Goal: Task Accomplishment & Management: Complete application form

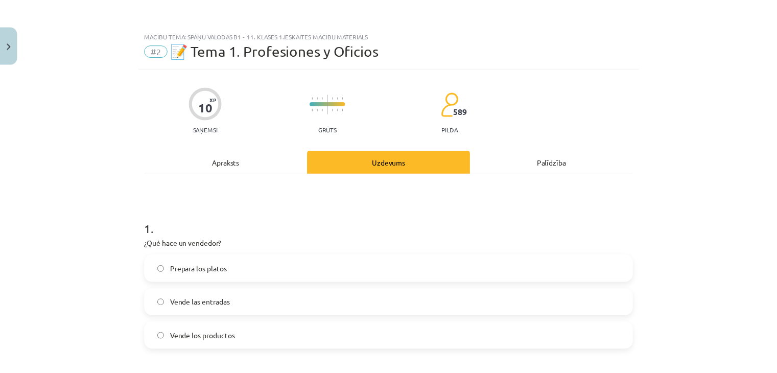
scroll to position [128, 0]
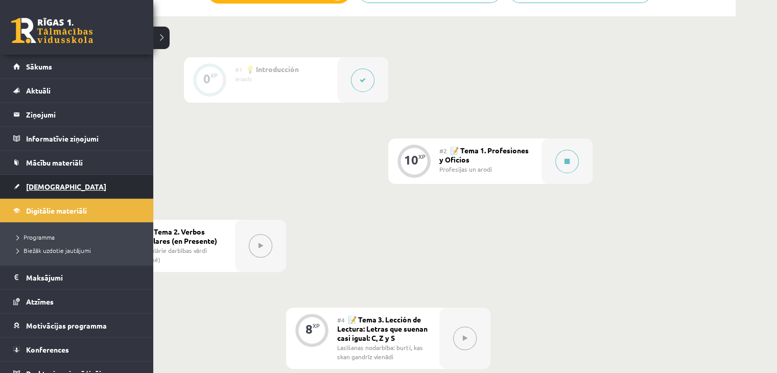
click at [23, 185] on link "[DEMOGRAPHIC_DATA]" at bounding box center [76, 186] width 127 height 23
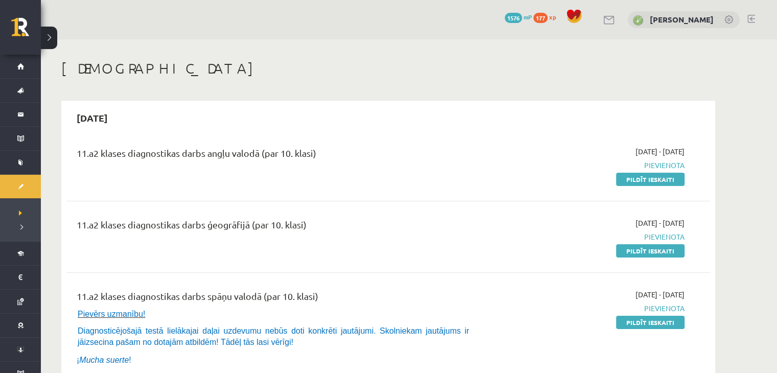
drag, startPoint x: 649, startPoint y: 180, endPoint x: 438, endPoint y: 57, distance: 244.1
click at [649, 180] on link "Pildīt ieskaiti" at bounding box center [650, 179] width 68 height 13
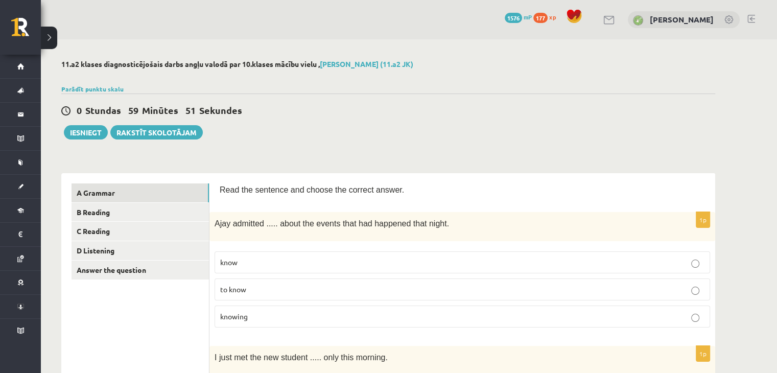
click at [322, 315] on p "knowing" at bounding box center [462, 316] width 484 height 11
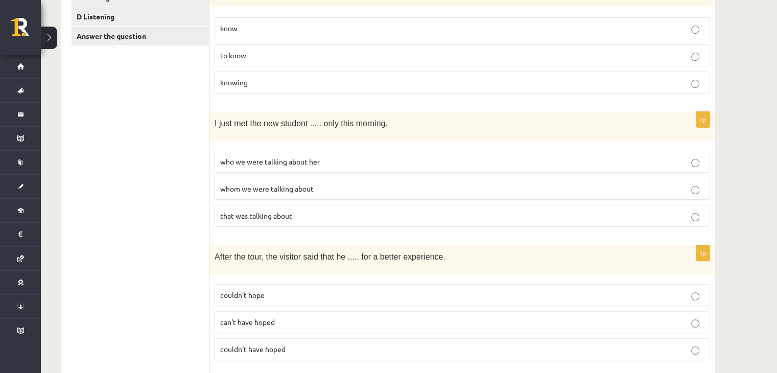
scroll to position [255, 0]
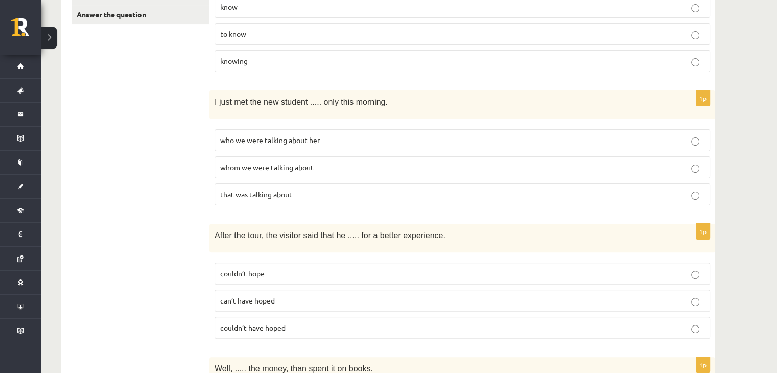
click at [326, 164] on p "whom we were talking about" at bounding box center [462, 167] width 484 height 11
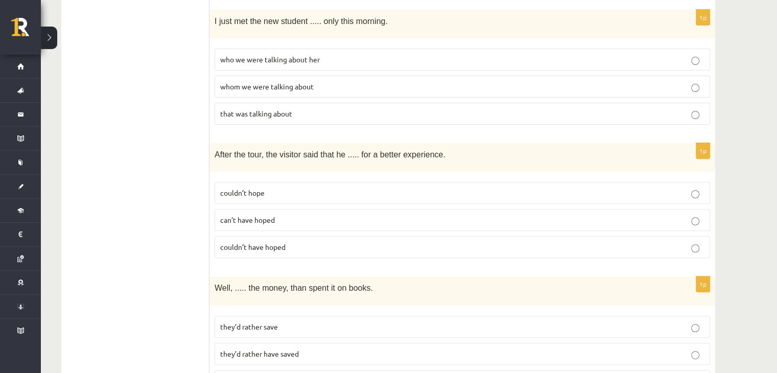
scroll to position [357, 0]
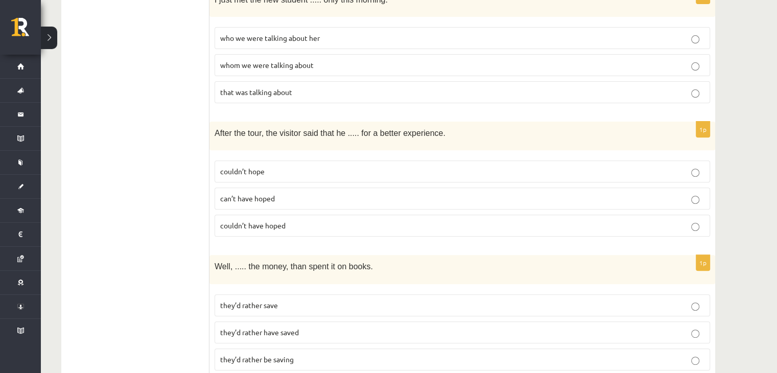
click at [292, 220] on p "couldn’t have hoped" at bounding box center [462, 225] width 484 height 11
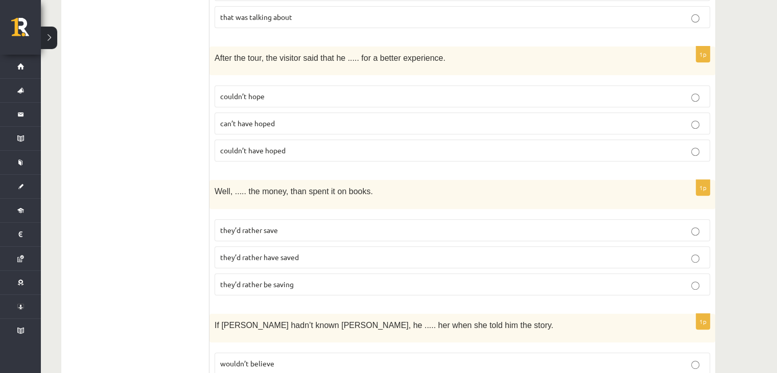
scroll to position [460, 0]
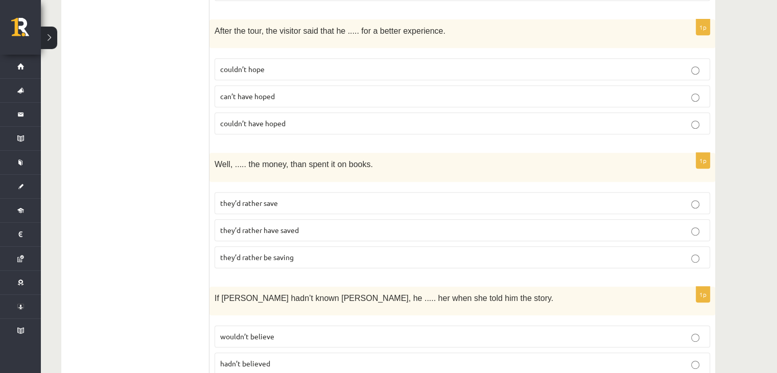
click at [323, 225] on p "they’d rather have saved" at bounding box center [462, 230] width 484 height 11
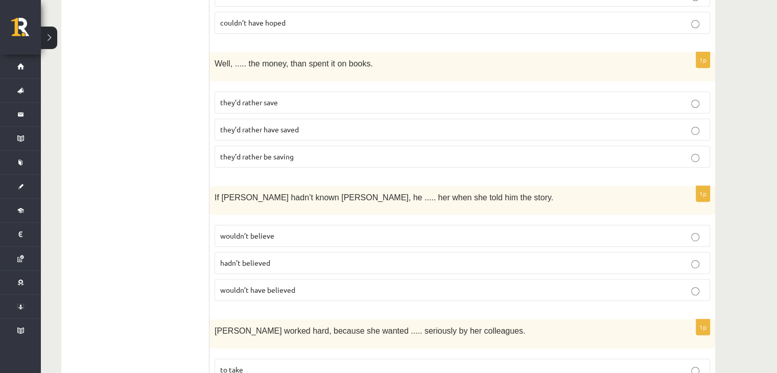
scroll to position [562, 0]
click at [318, 283] on p "wouldn’t have believed" at bounding box center [462, 288] width 484 height 11
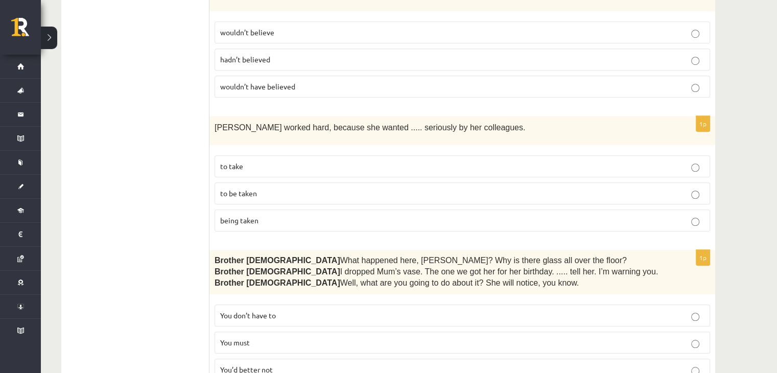
scroll to position [766, 0]
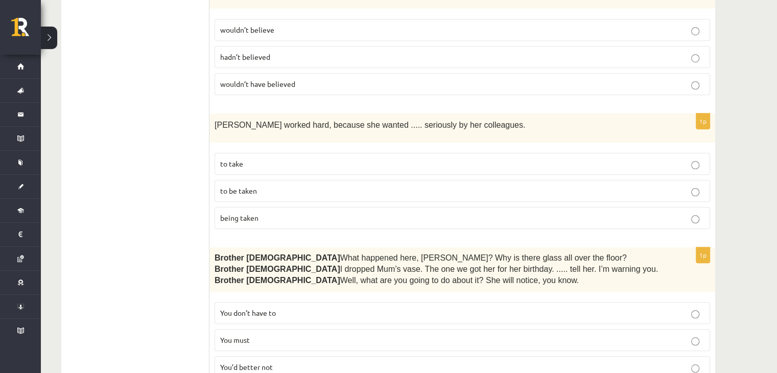
click at [274, 185] on p "to be taken" at bounding box center [462, 190] width 484 height 11
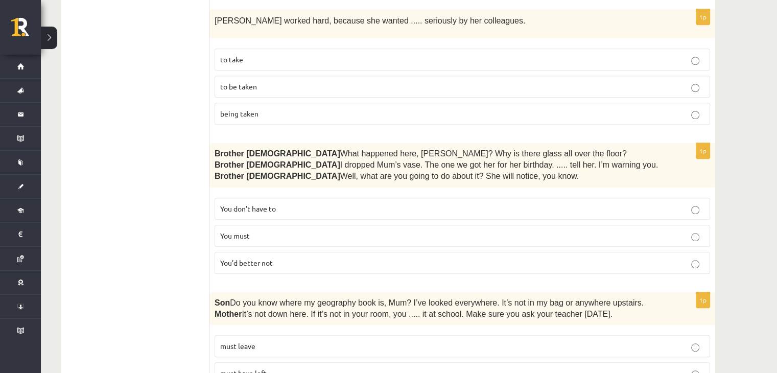
scroll to position [868, 0]
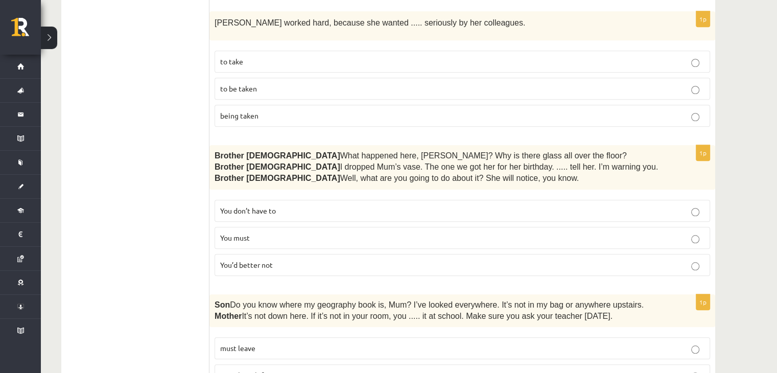
click at [333, 259] on p "You’d better not" at bounding box center [462, 264] width 484 height 11
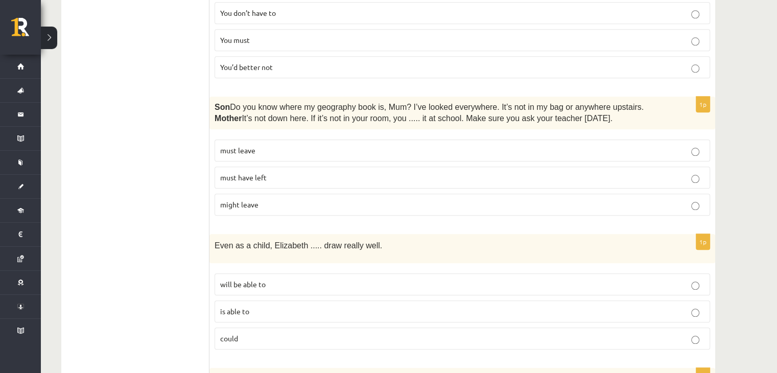
scroll to position [1072, 0]
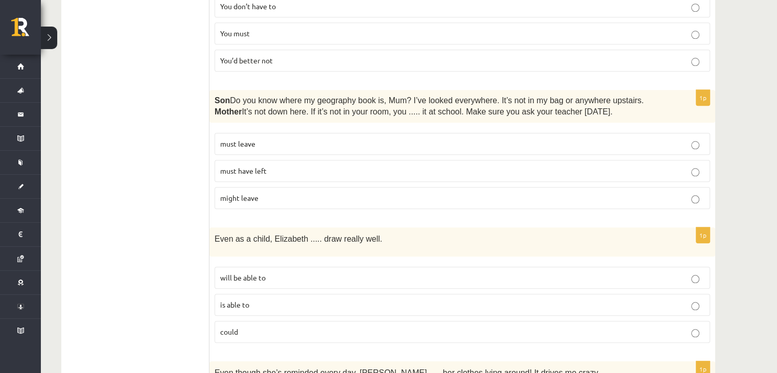
click at [274, 165] on p "must have left" at bounding box center [462, 170] width 484 height 11
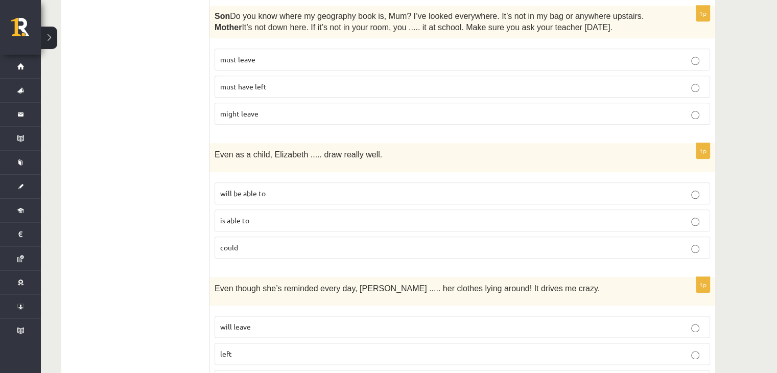
scroll to position [1174, 0]
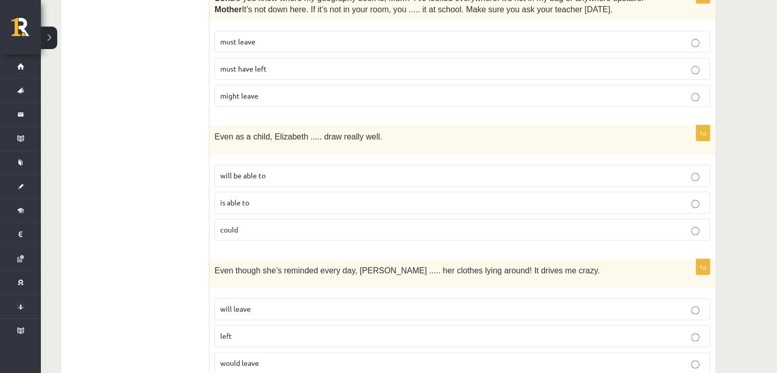
click at [272, 224] on p "could" at bounding box center [462, 229] width 484 height 11
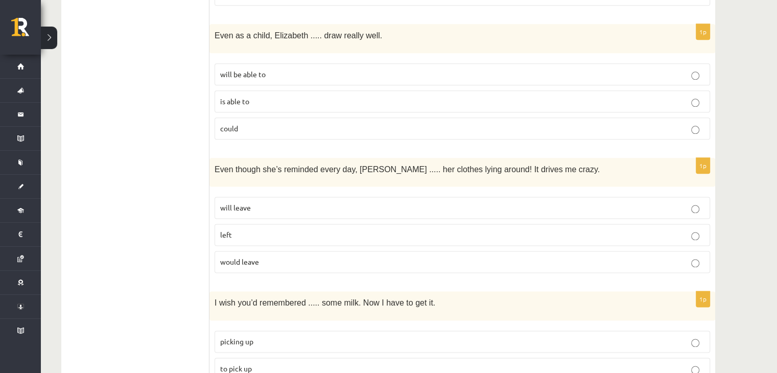
scroll to position [1276, 0]
click at [274, 228] on p "left" at bounding box center [462, 233] width 484 height 11
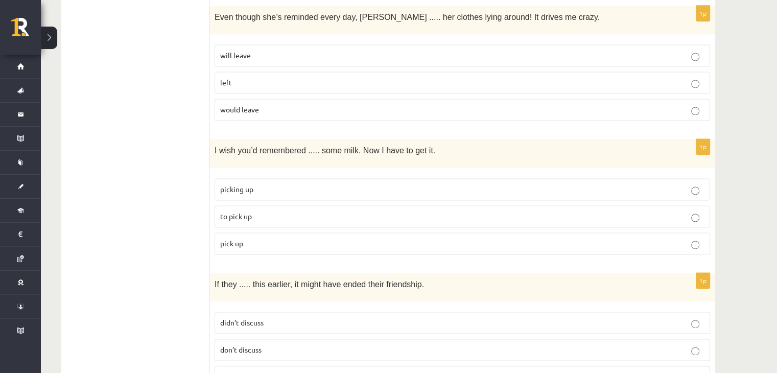
scroll to position [1430, 0]
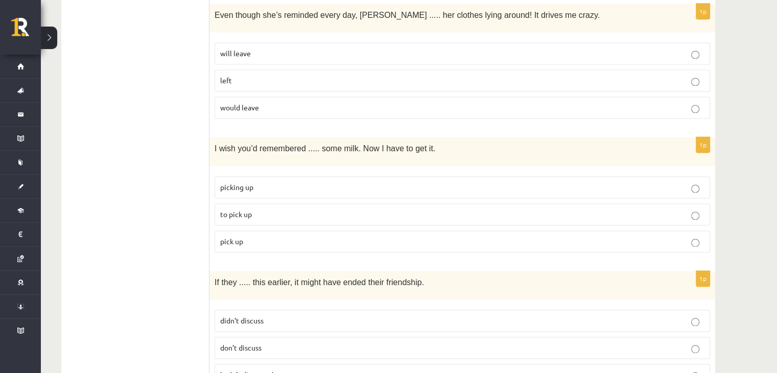
click at [268, 203] on label "to pick up" at bounding box center [461, 214] width 495 height 22
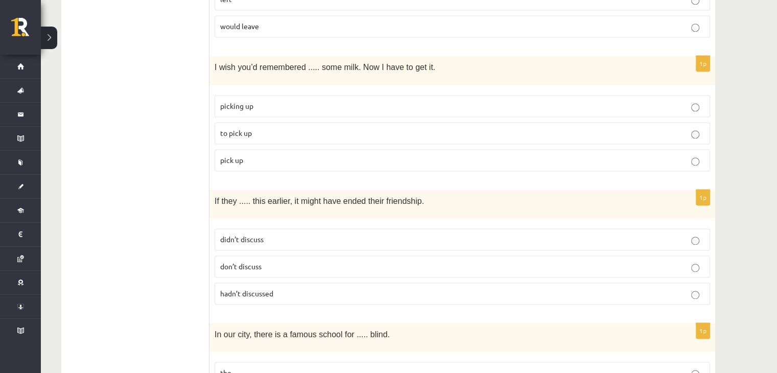
scroll to position [1532, 0]
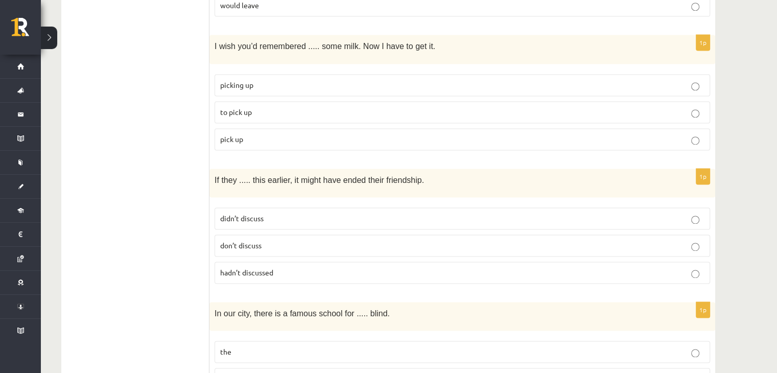
click at [252, 268] on span "hadn’t discussed" at bounding box center [246, 272] width 53 height 9
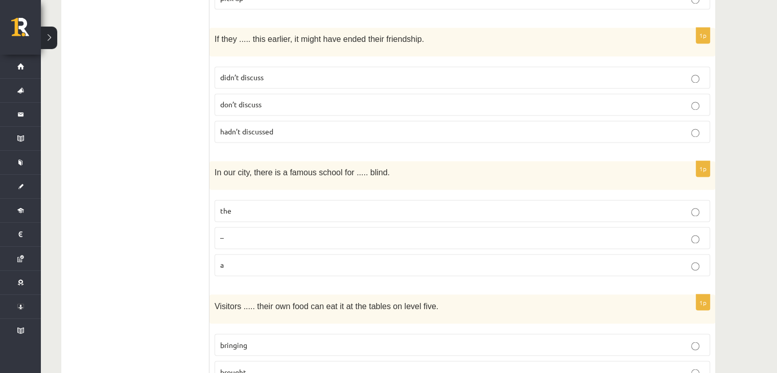
scroll to position [1685, 0]
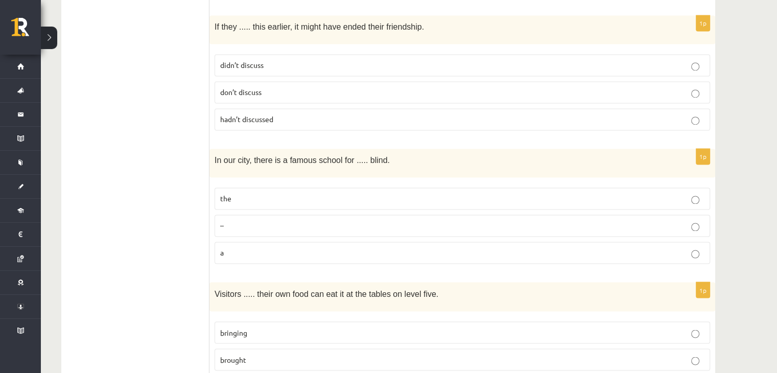
click at [283, 193] on p "the" at bounding box center [462, 198] width 484 height 11
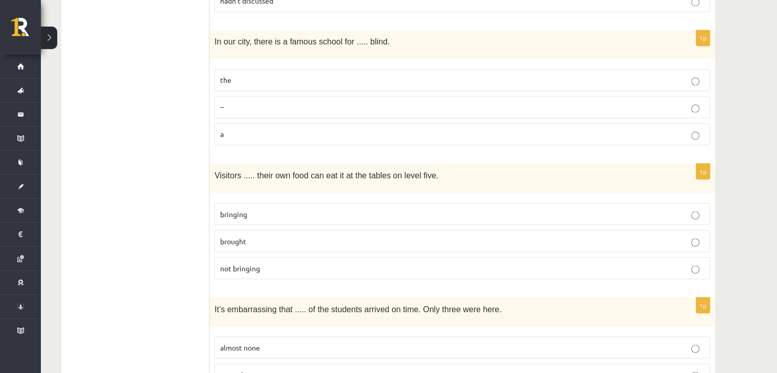
scroll to position [1838, 0]
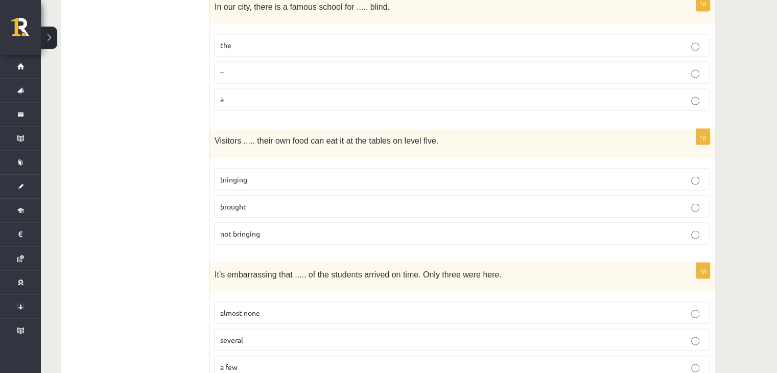
click at [243, 201] on p "brought" at bounding box center [462, 206] width 484 height 11
click at [273, 174] on p "bringing" at bounding box center [462, 179] width 484 height 11
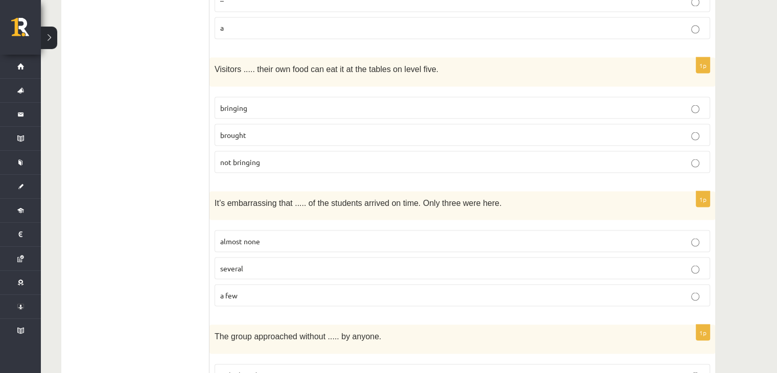
scroll to position [1940, 0]
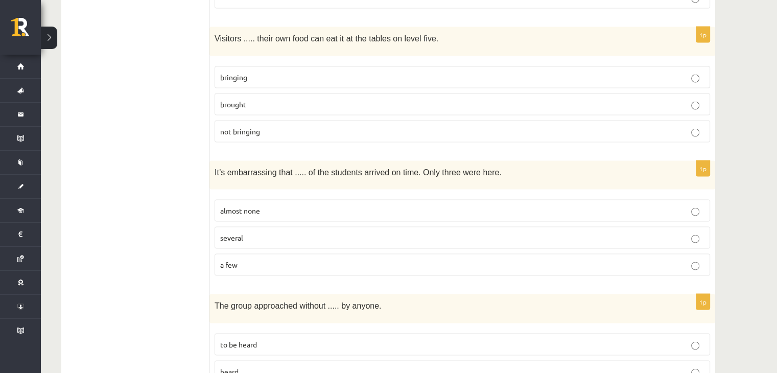
click at [272, 205] on p "almost none" at bounding box center [462, 210] width 484 height 11
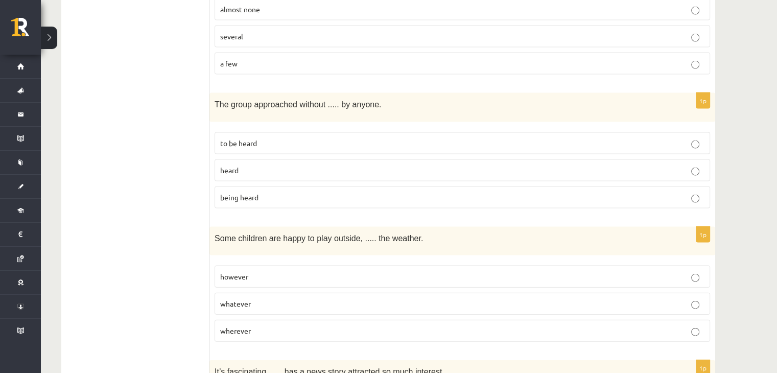
scroll to position [2144, 0]
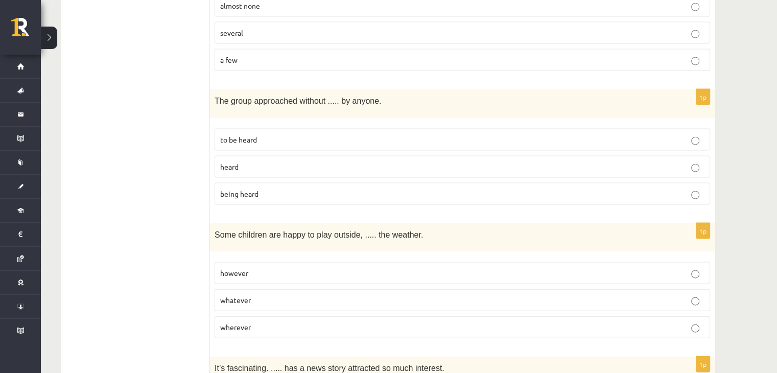
click at [264, 188] on p "being heard" at bounding box center [462, 193] width 484 height 11
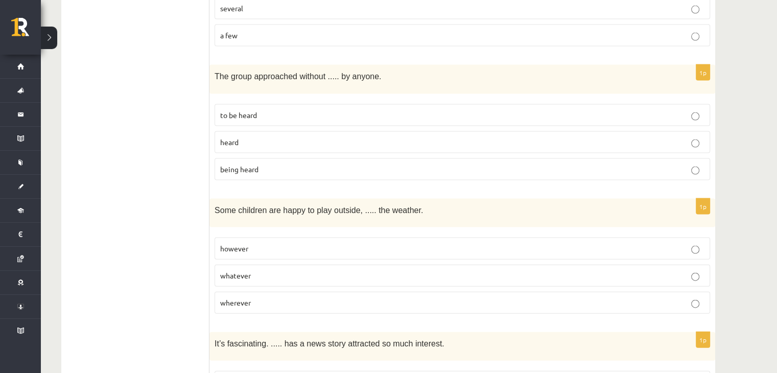
scroll to position [2246, 0]
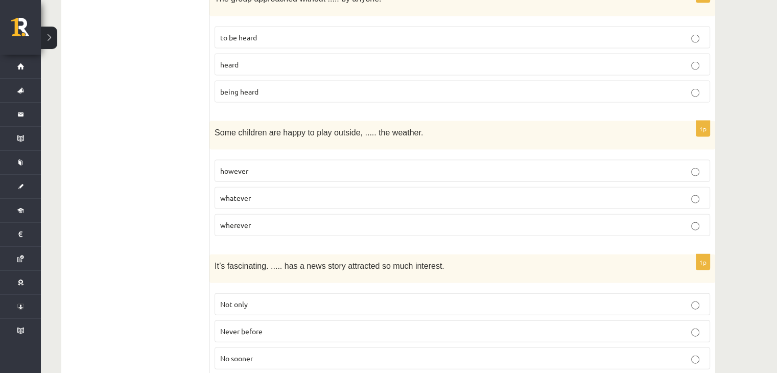
click at [268, 192] on p "whatever" at bounding box center [462, 197] width 484 height 11
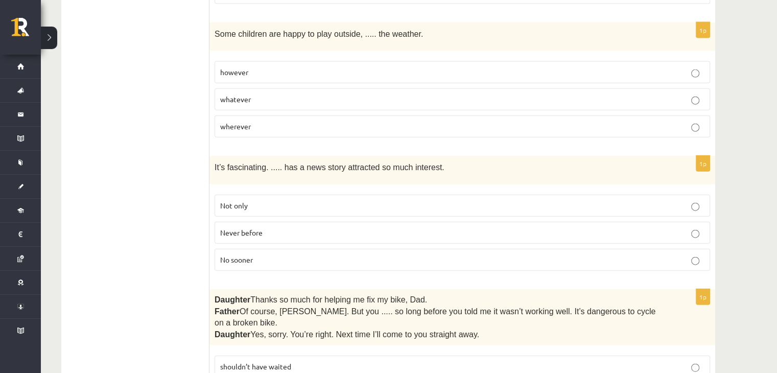
scroll to position [2349, 0]
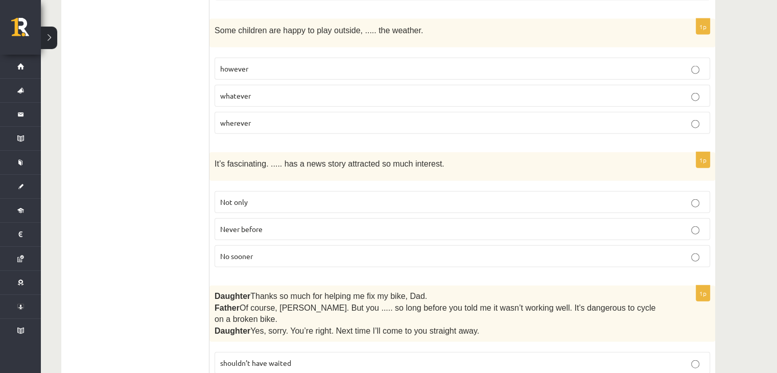
click at [273, 224] on p "Never before" at bounding box center [462, 229] width 484 height 11
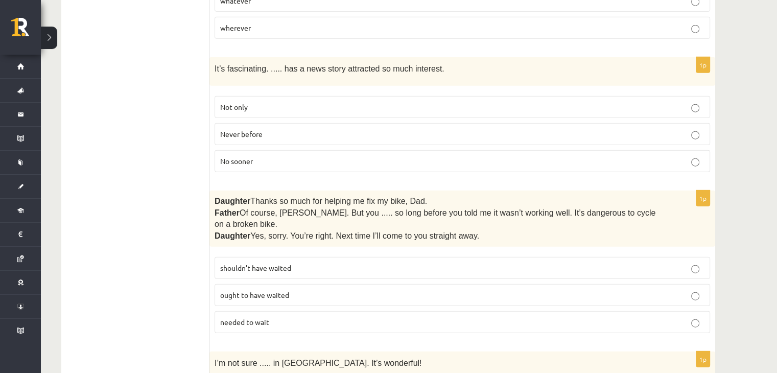
scroll to position [2451, 0]
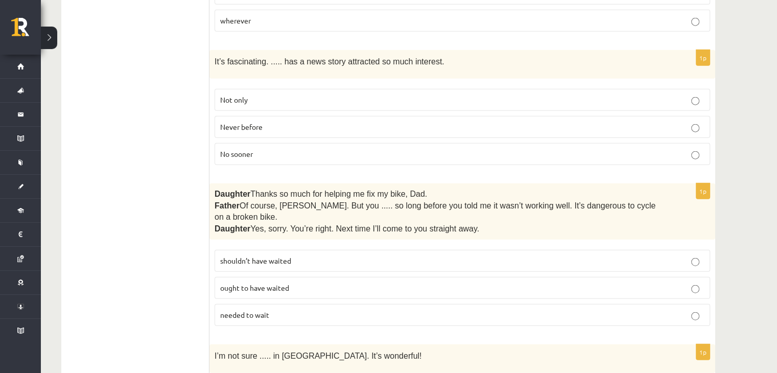
click at [333, 255] on p "shouldn’t have waited" at bounding box center [462, 260] width 484 height 11
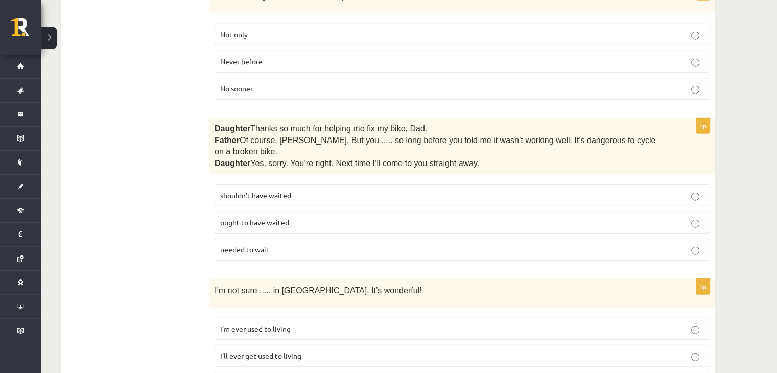
scroll to position [2536, 0]
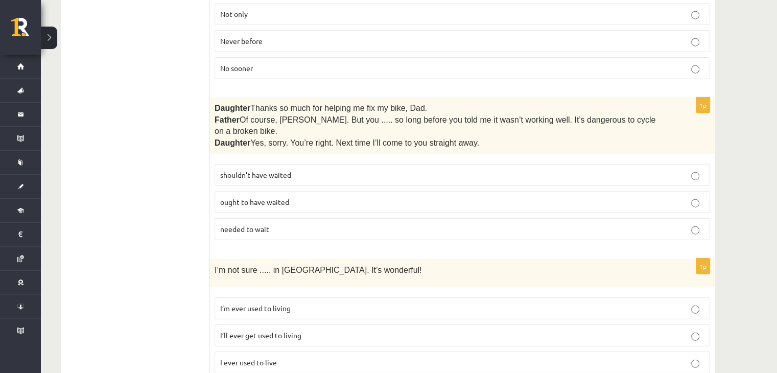
click at [318, 330] on p "I’ll ever get used to living" at bounding box center [462, 335] width 484 height 11
click at [336, 303] on p "I’m ever used to living" at bounding box center [462, 308] width 484 height 11
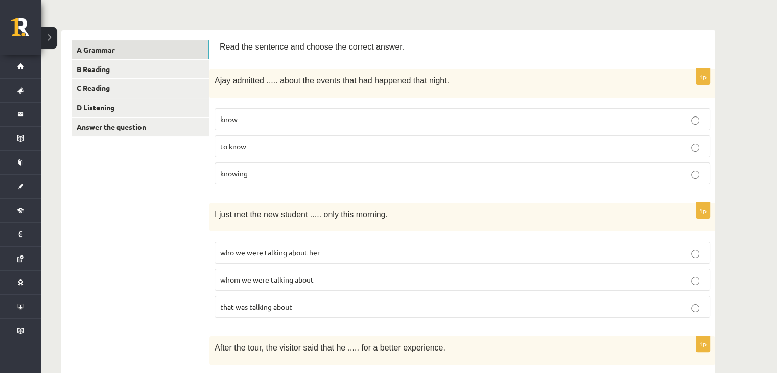
scroll to position [86, 0]
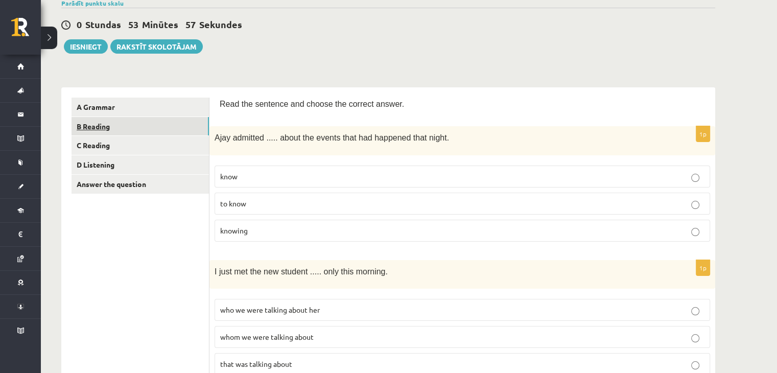
click at [110, 125] on link "B Reading" at bounding box center [139, 126] width 137 height 19
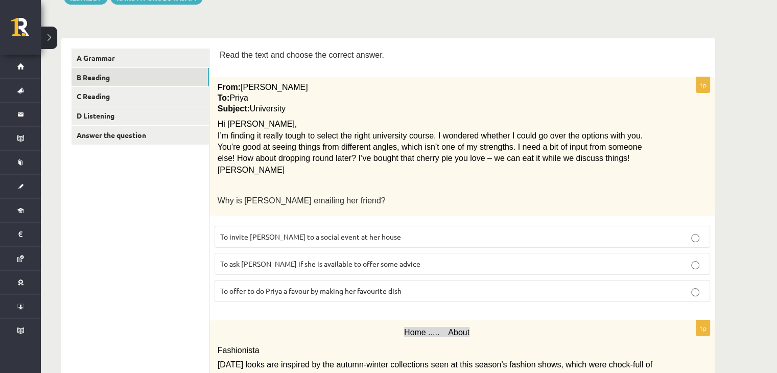
scroll to position [137, 0]
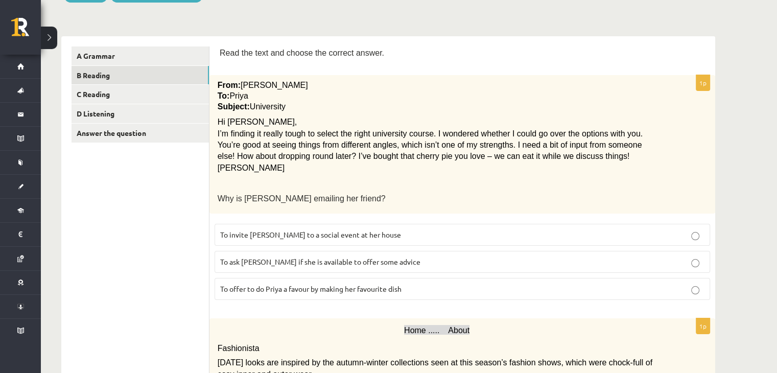
click at [394, 260] on p "To ask Priya if she is available to offer some advice" at bounding box center [462, 261] width 484 height 11
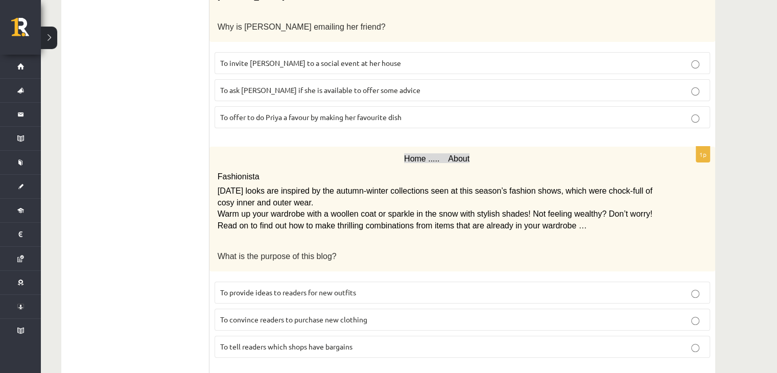
scroll to position [341, 0]
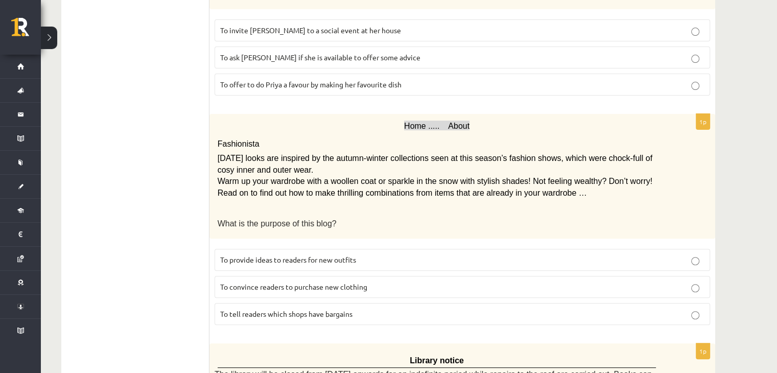
click at [343, 255] on span "To provide ideas to readers for new outfits" at bounding box center [288, 259] width 136 height 9
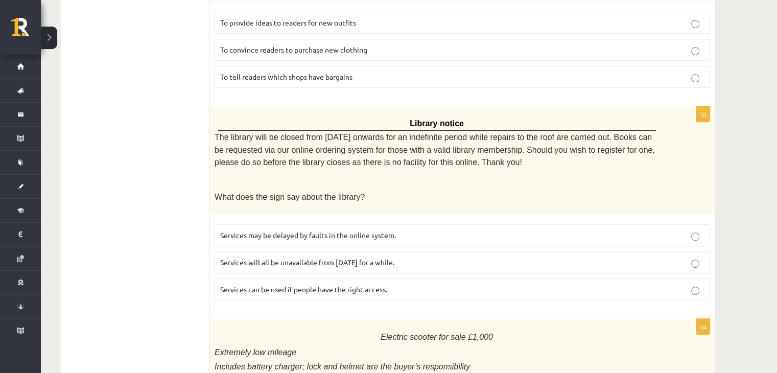
scroll to position [596, 0]
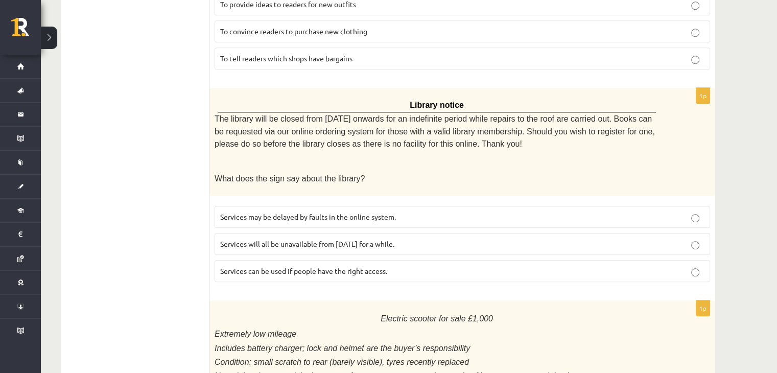
click at [344, 265] on p "Services can be used if people have the right access." at bounding box center [462, 270] width 484 height 11
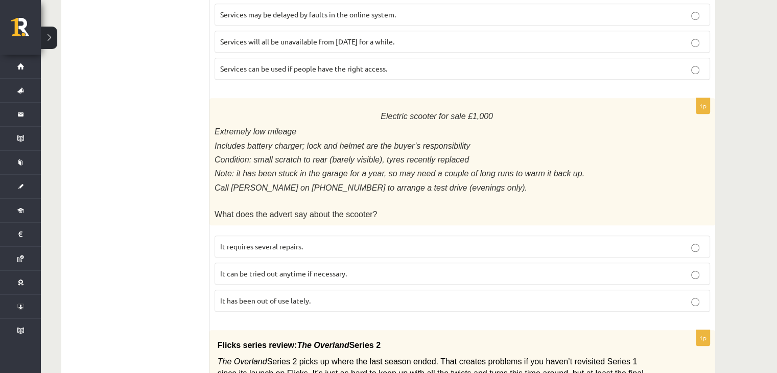
scroll to position [801, 0]
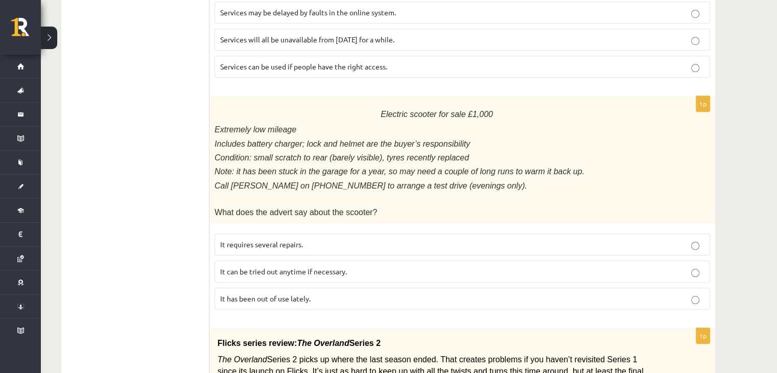
click at [308, 294] on span "It has been out of use lately." at bounding box center [265, 298] width 90 height 9
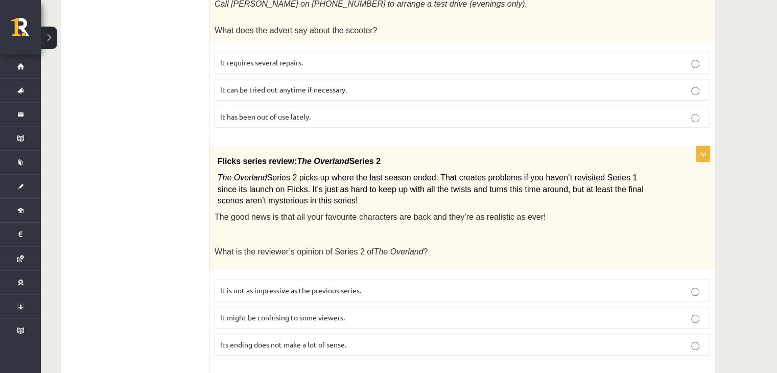
scroll to position [1005, 0]
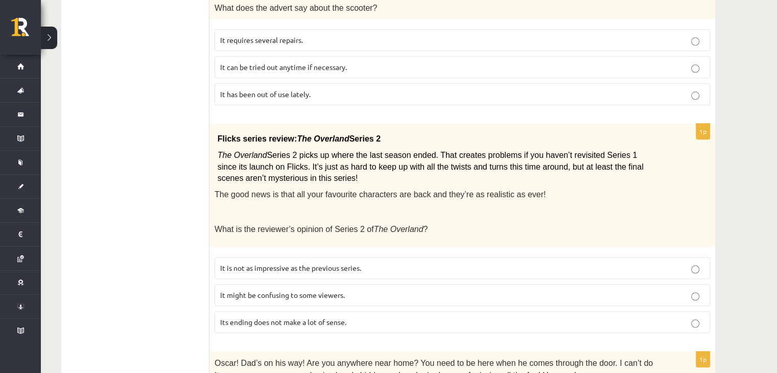
click at [313, 289] on p "It might be confusing to some viewers." at bounding box center [462, 294] width 484 height 11
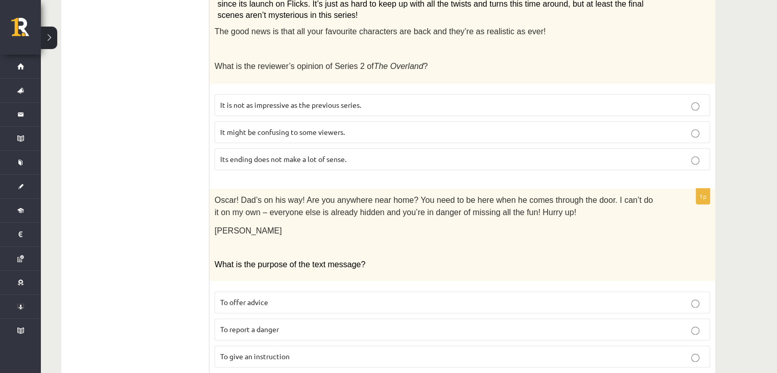
scroll to position [1178, 0]
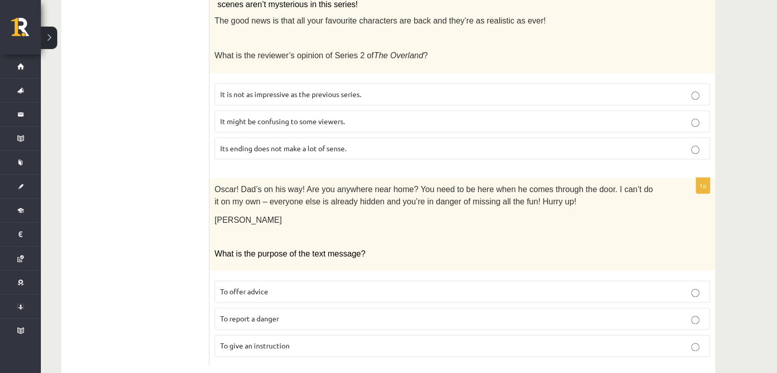
click at [278, 341] on span "To give an instruction" at bounding box center [254, 345] width 69 height 9
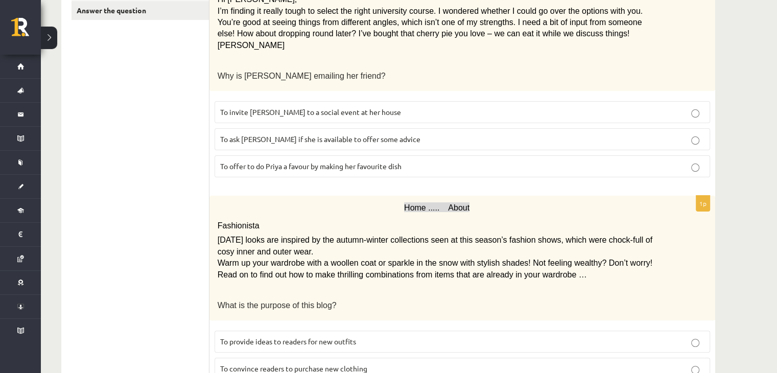
scroll to position [0, 0]
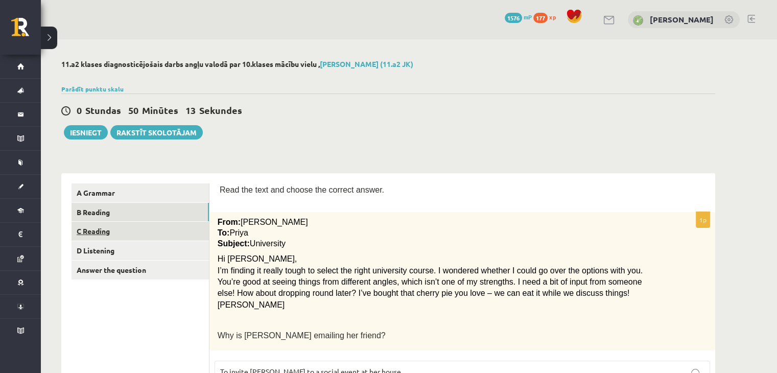
click at [161, 231] on link "C Reading" at bounding box center [139, 231] width 137 height 19
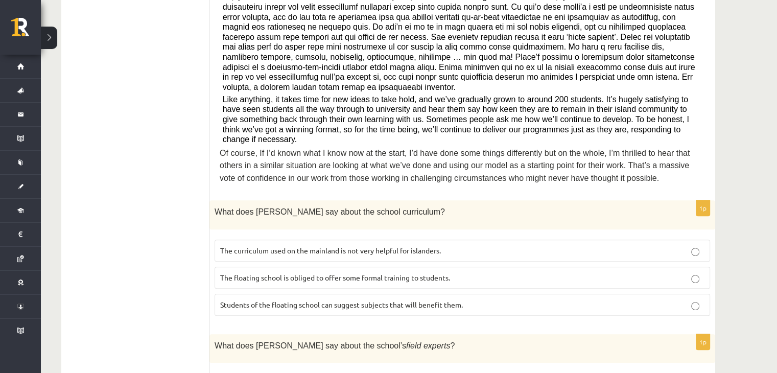
scroll to position [357, 0]
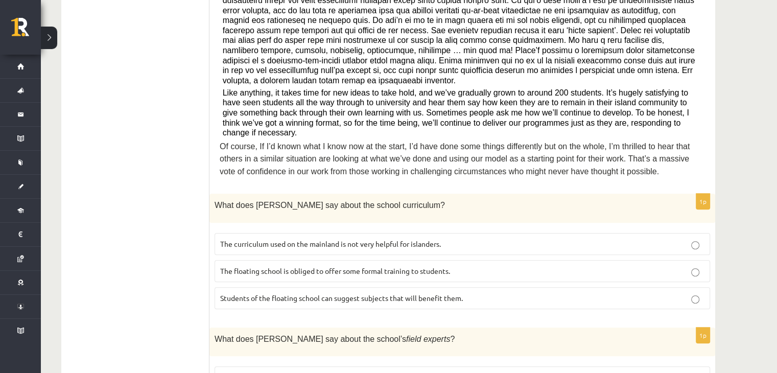
click at [450, 238] on p "The curriculum used on the mainland is not very helpful for islanders." at bounding box center [462, 243] width 484 height 11
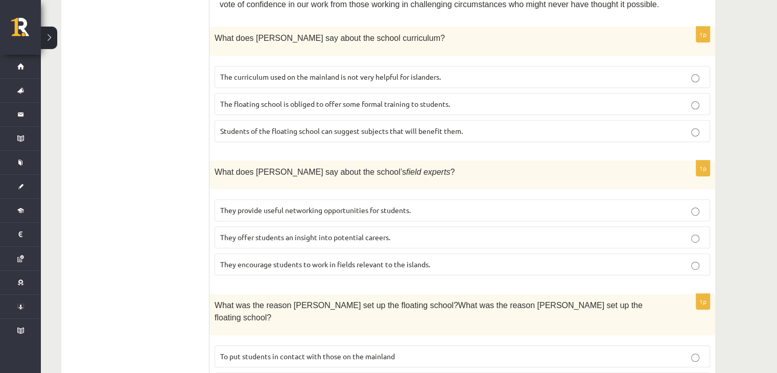
scroll to position [562, 0]
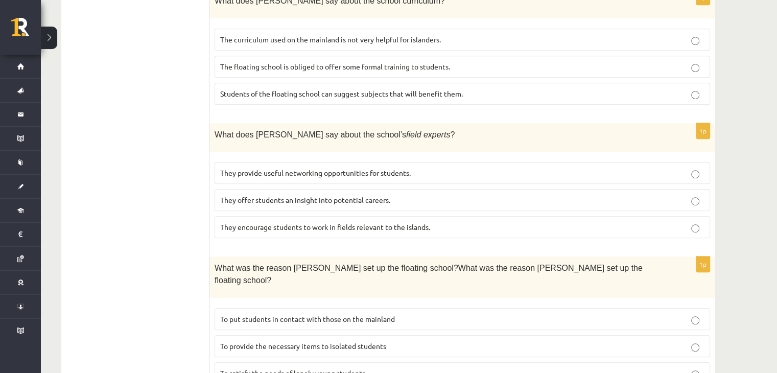
click at [335, 195] on span "They offer students an insight into potential careers." at bounding box center [305, 199] width 170 height 9
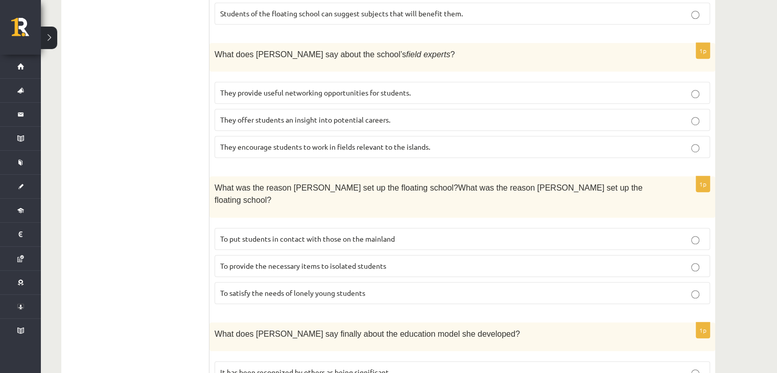
scroll to position [664, 0]
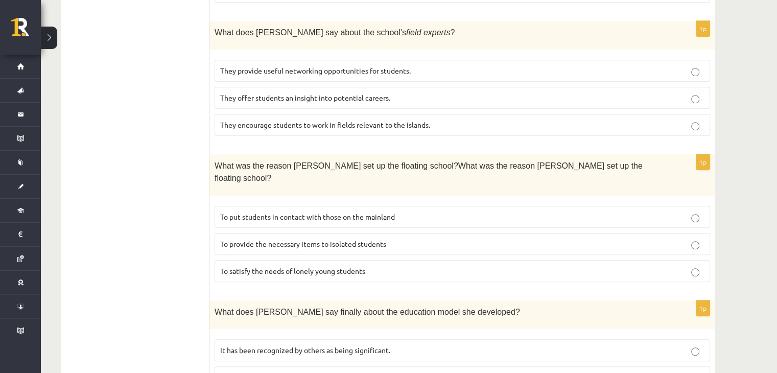
click at [308, 239] on span "To provide the necessary items to isolated students" at bounding box center [303, 243] width 166 height 9
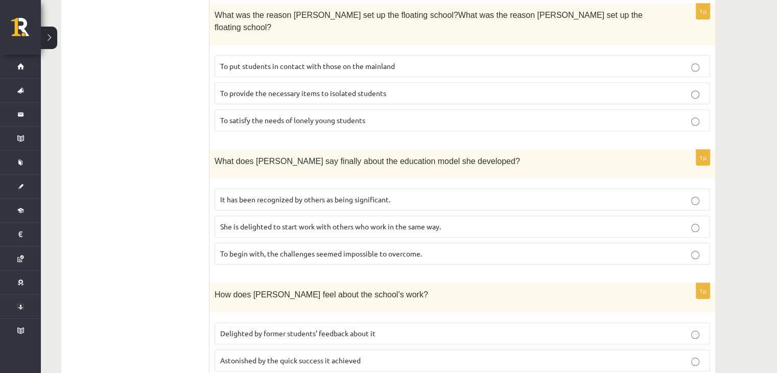
scroll to position [817, 0]
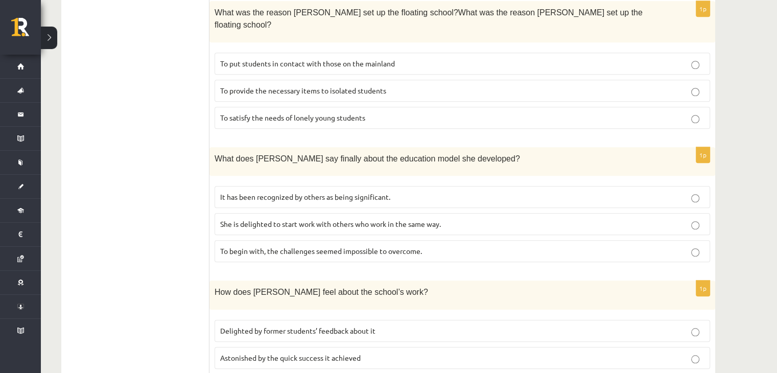
click at [351, 192] on span "It has been recognized by others as being significant." at bounding box center [305, 196] width 170 height 9
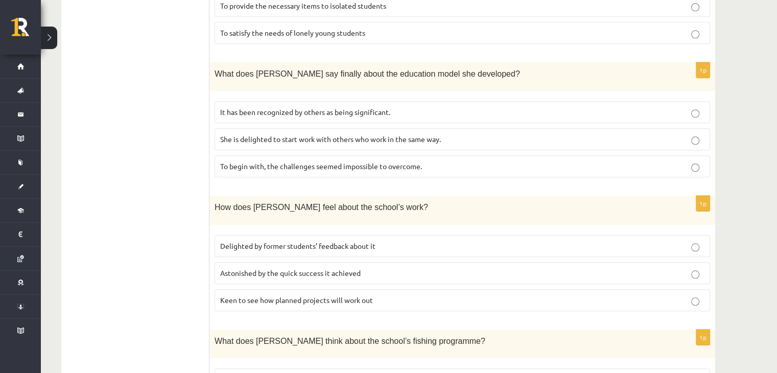
scroll to position [919, 0]
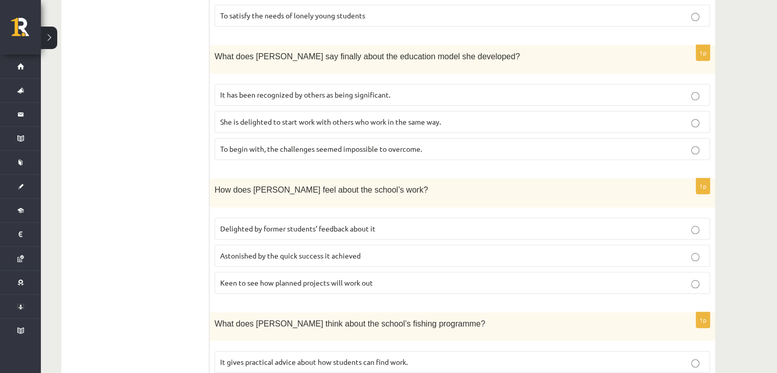
click at [280, 224] on span "Delighted by former students’ feedback about it" at bounding box center [297, 228] width 155 height 9
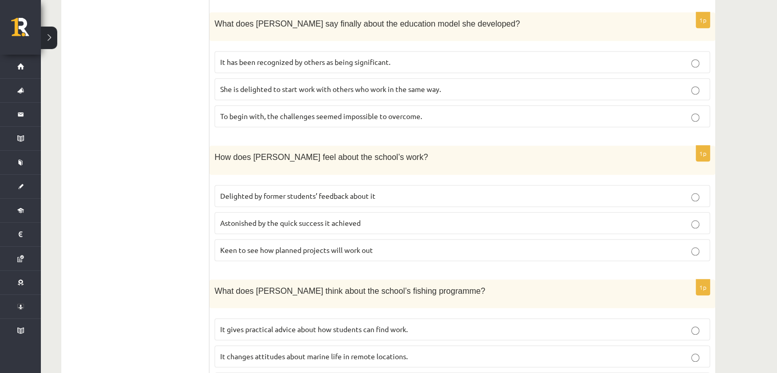
scroll to position [954, 0]
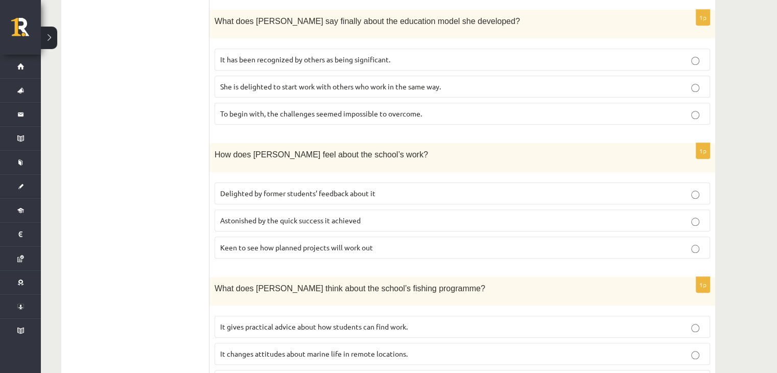
click at [317, 349] on span "It changes attitudes about marine life in remote locations." at bounding box center [313, 353] width 187 height 9
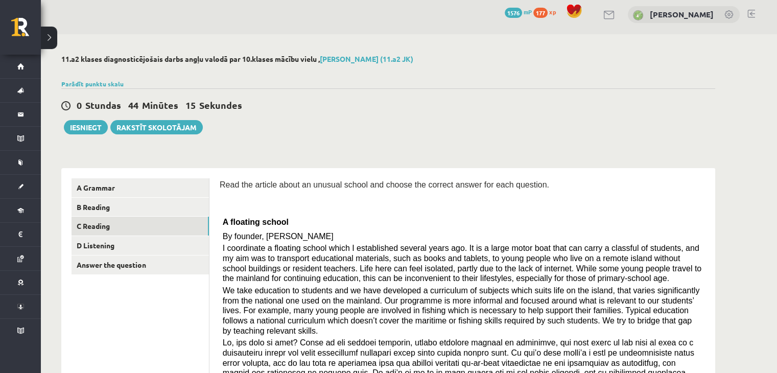
scroll to position [0, 0]
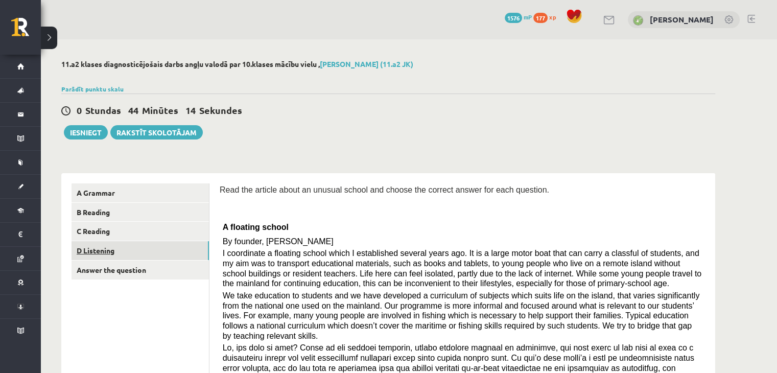
click at [178, 244] on link "D Listening" at bounding box center [139, 250] width 137 height 19
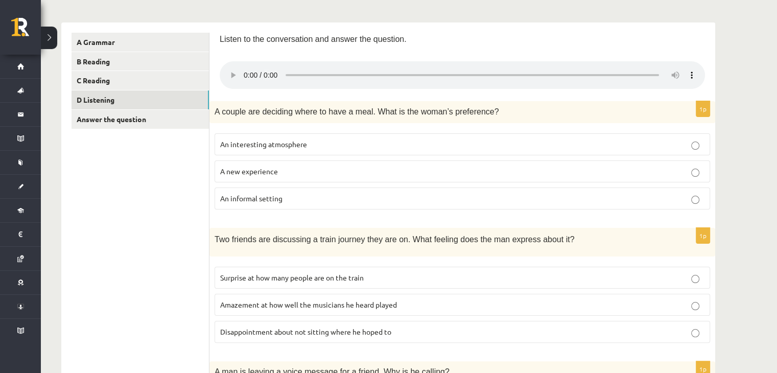
scroll to position [153, 0]
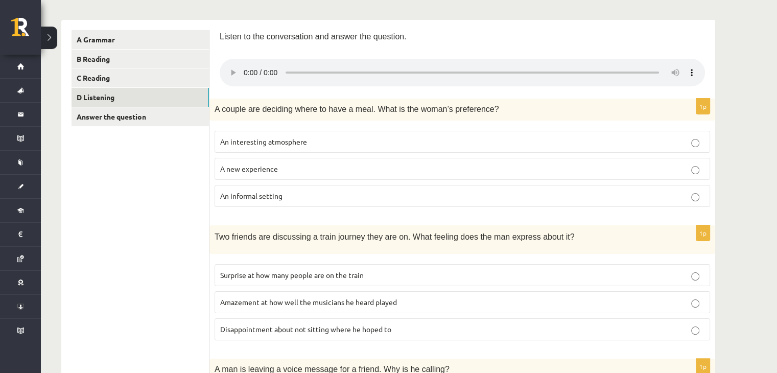
click at [297, 192] on p "An informal setting" at bounding box center [462, 195] width 484 height 11
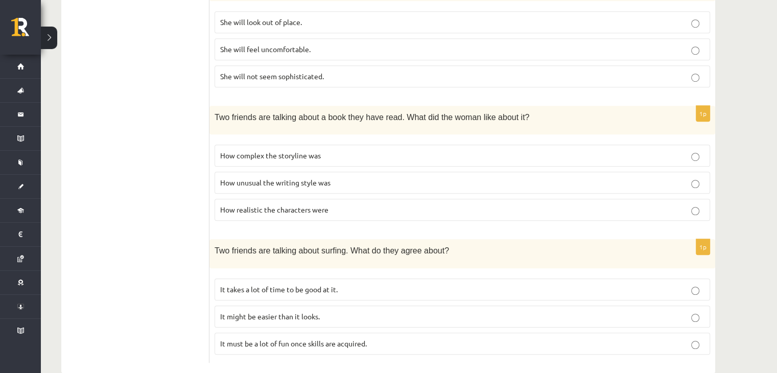
scroll to position [679, 0]
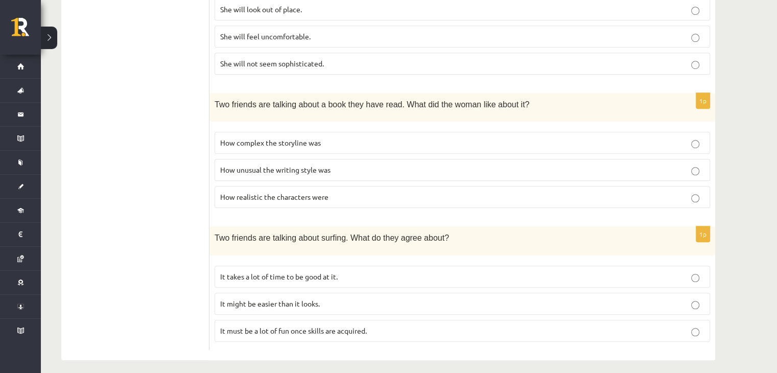
click at [358, 271] on p "It takes a lot of time to be good at it." at bounding box center [462, 276] width 484 height 11
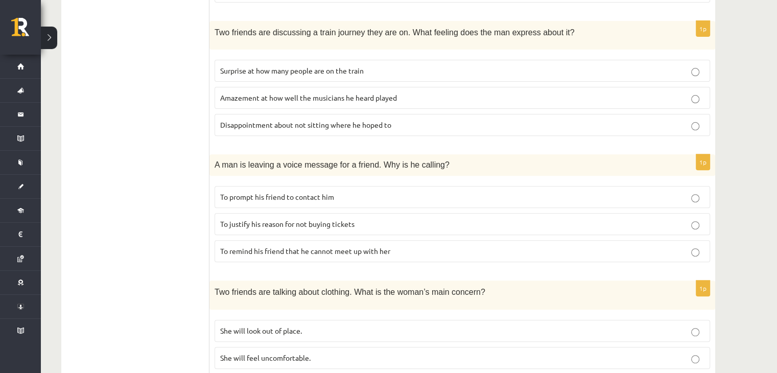
scroll to position [321, 0]
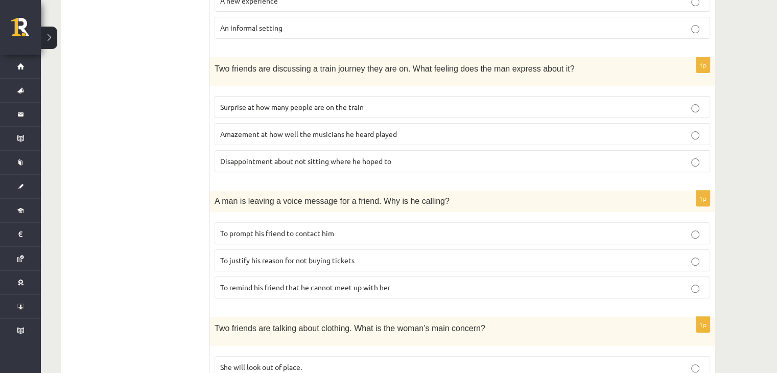
click at [300, 236] on p "To prompt his friend to contact him" at bounding box center [462, 233] width 484 height 11
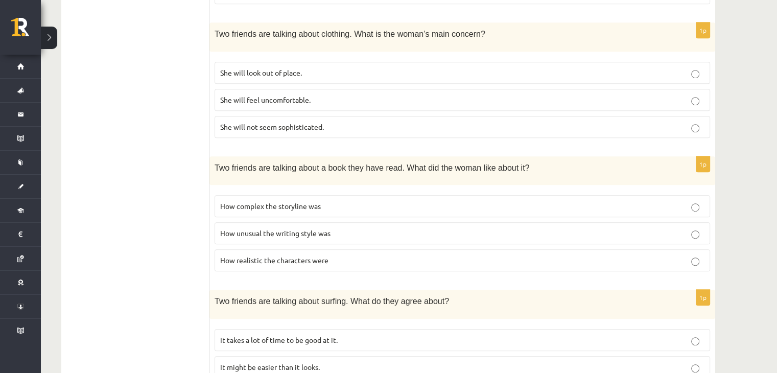
scroll to position [627, 0]
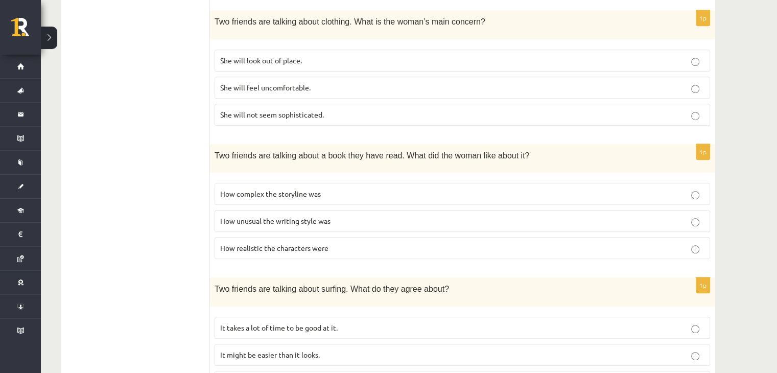
click at [280, 246] on p "How realistic the characters were" at bounding box center [462, 248] width 484 height 11
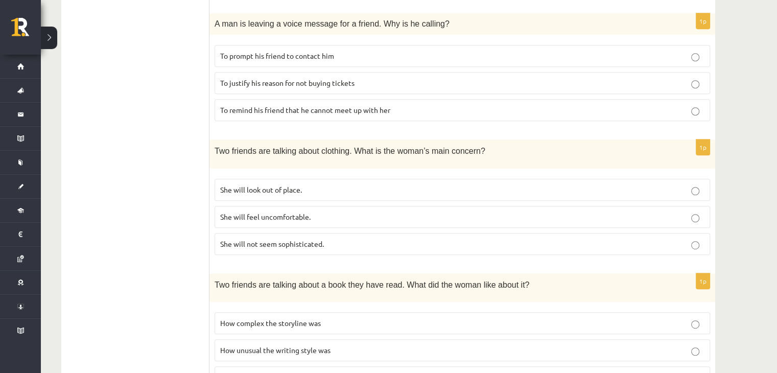
scroll to position [525, 0]
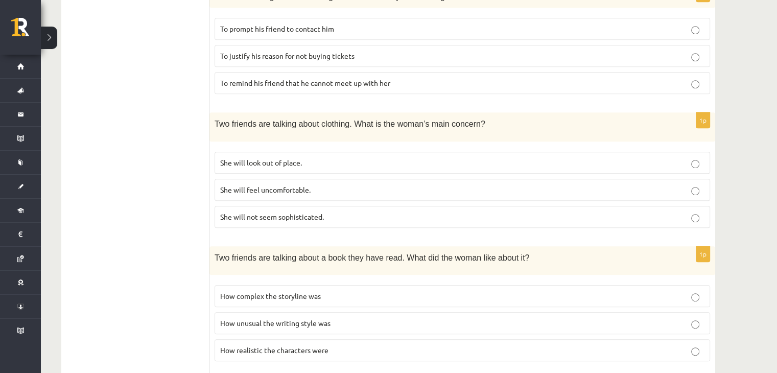
click at [293, 213] on span "She will not seem sophisticated." at bounding box center [272, 216] width 104 height 9
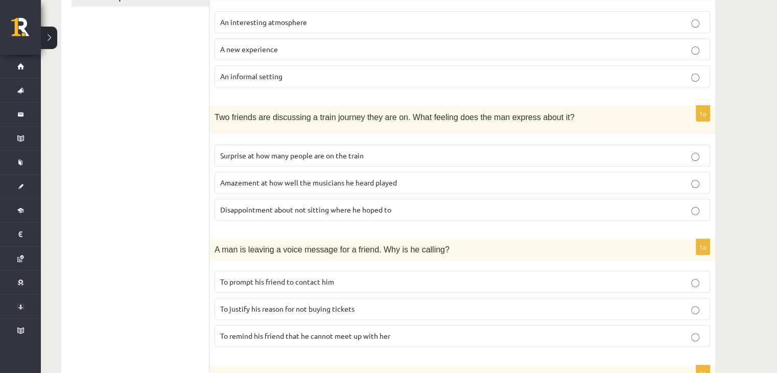
scroll to position [270, 0]
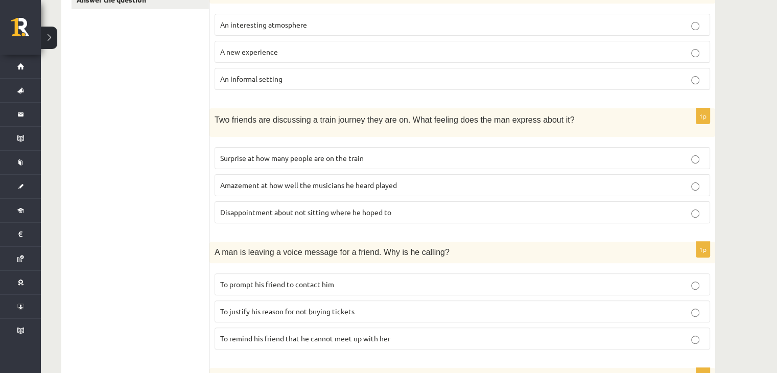
click at [378, 160] on p "Surprise at how many people are on the train" at bounding box center [462, 158] width 484 height 11
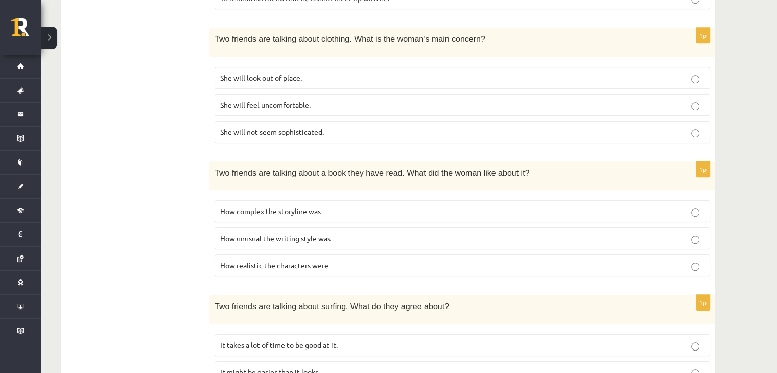
scroll to position [613, 0]
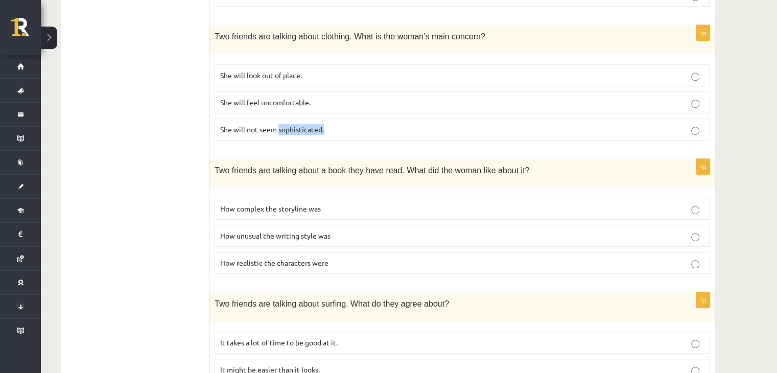
drag, startPoint x: 278, startPoint y: 127, endPoint x: 340, endPoint y: 136, distance: 61.9
click at [340, 136] on fieldset "She will look out of place. She will feel uncomfortable. She will not seem soph…" at bounding box center [461, 101] width 495 height 84
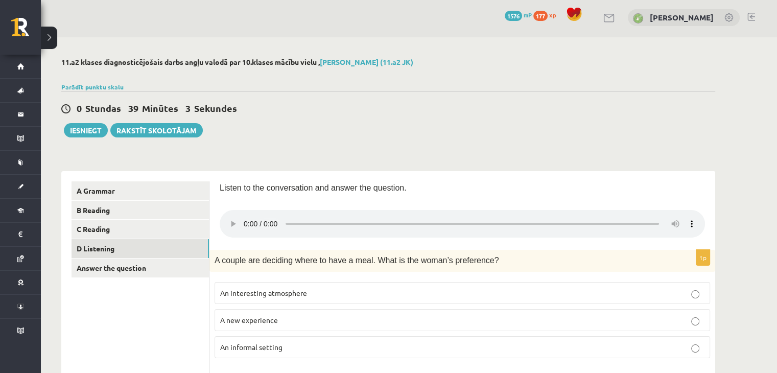
scroll to position [0, 0]
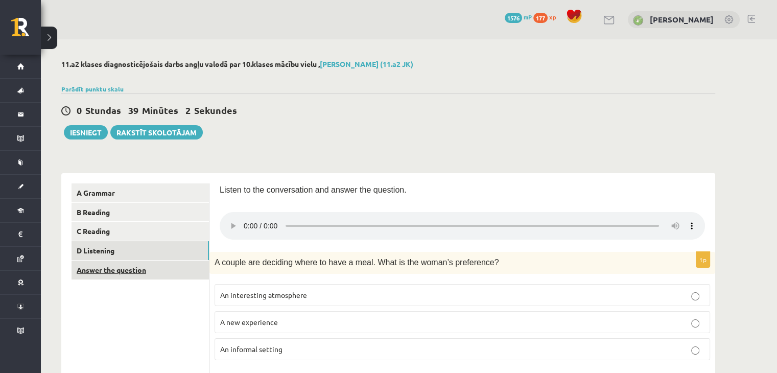
click at [149, 276] on link "Answer the question" at bounding box center [139, 269] width 137 height 19
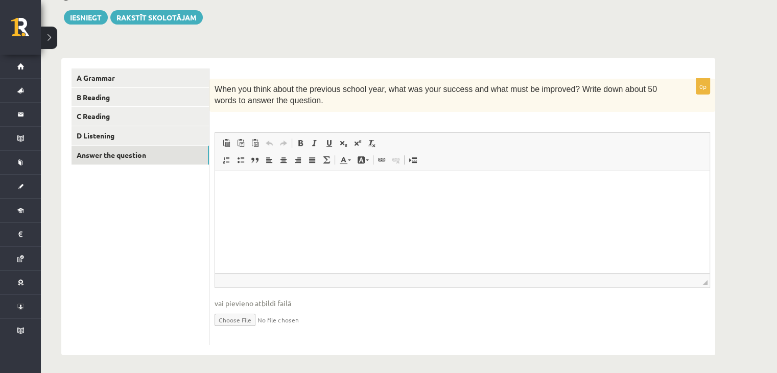
scroll to position [117, 0]
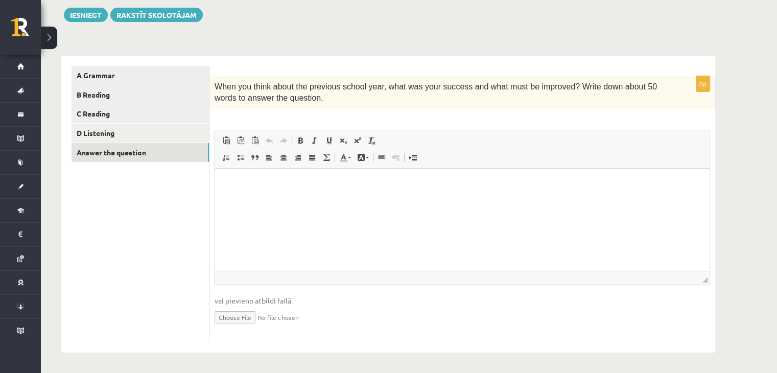
click at [417, 190] on html at bounding box center [462, 183] width 494 height 31
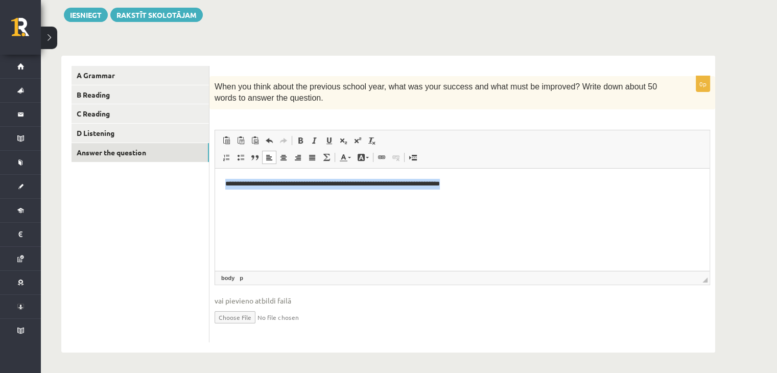
drag, startPoint x: 224, startPoint y: 186, endPoint x: 527, endPoint y: 187, distance: 303.3
click at [527, 187] on html "**********" at bounding box center [462, 183] width 494 height 31
copy p "**********"
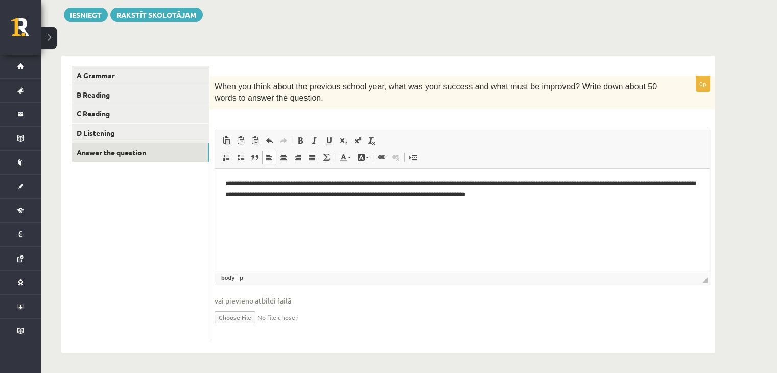
click at [158, 216] on ul "A Grammar B Reading C Reading D Listening Answer the question" at bounding box center [140, 204] width 138 height 276
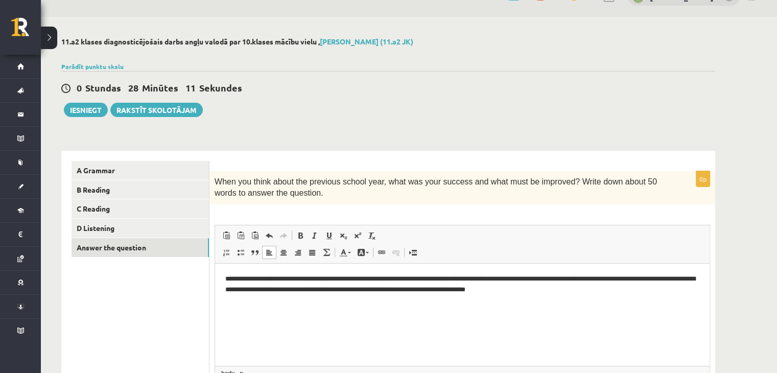
scroll to position [0, 0]
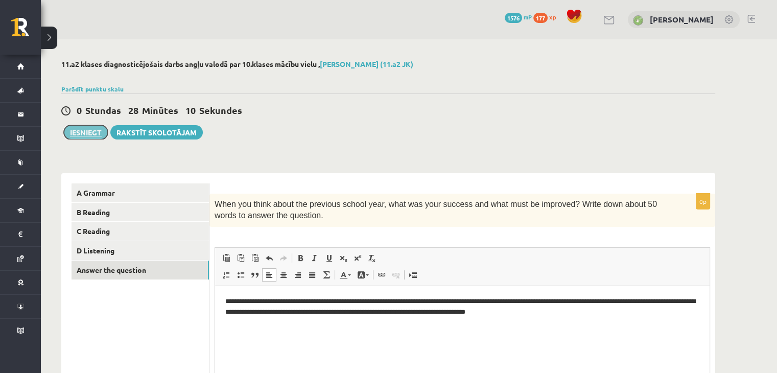
click at [85, 131] on button "Iesniegt" at bounding box center [86, 132] width 44 height 14
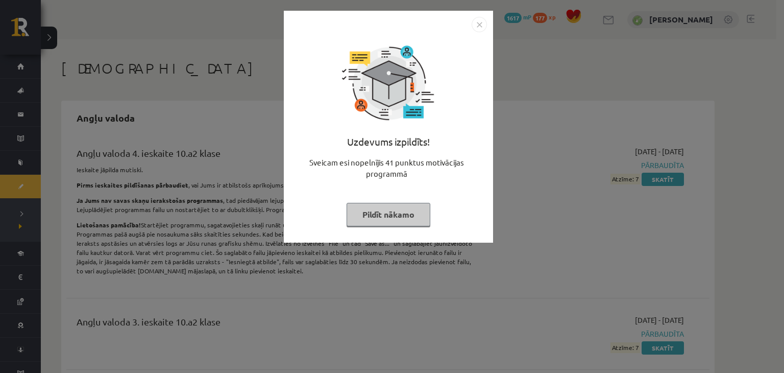
click at [398, 212] on button "Pildīt nākamo" at bounding box center [389, 214] width 84 height 23
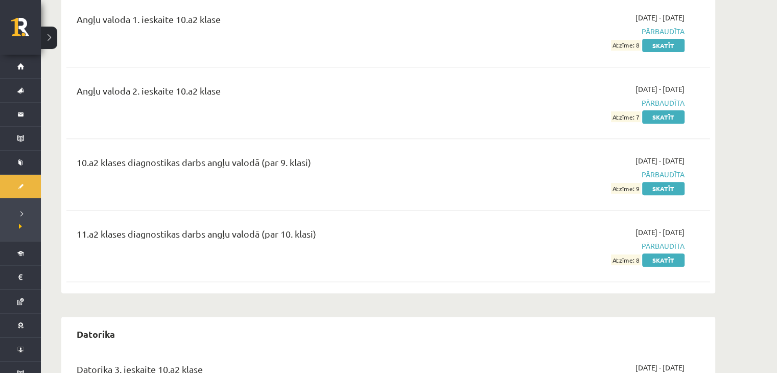
scroll to position [408, 0]
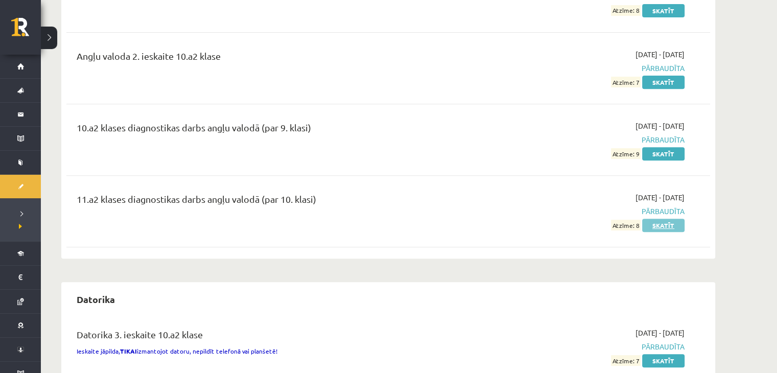
click at [656, 221] on link "Skatīt" at bounding box center [663, 225] width 42 height 13
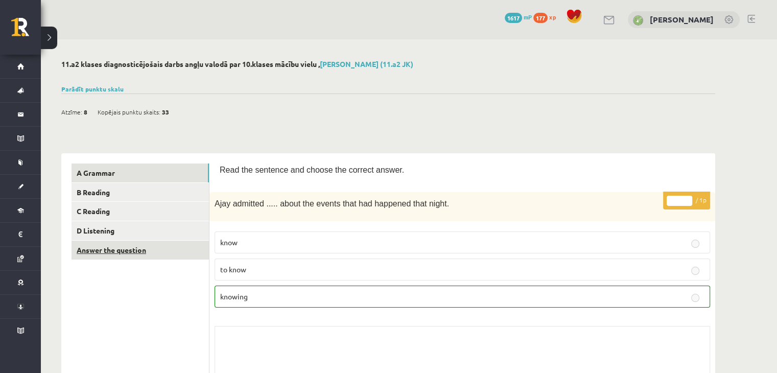
click at [126, 245] on link "Answer the question" at bounding box center [139, 249] width 137 height 19
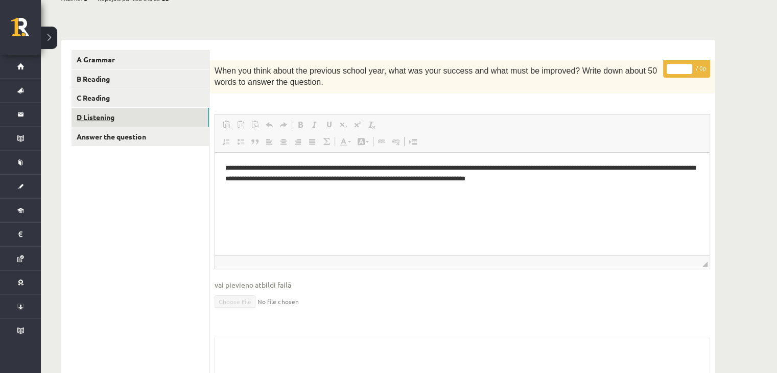
click at [163, 120] on link "D Listening" at bounding box center [139, 117] width 137 height 19
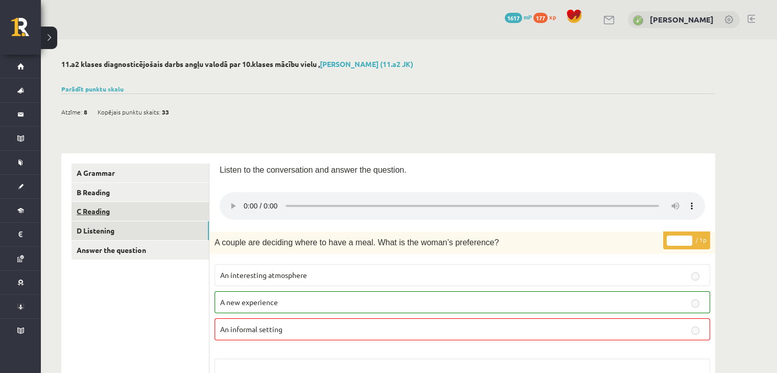
click at [110, 220] on link "C Reading" at bounding box center [139, 211] width 137 height 19
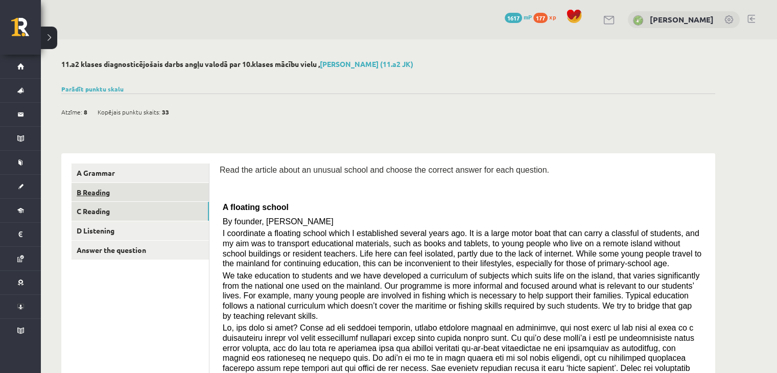
click at [171, 186] on link "B Reading" at bounding box center [139, 192] width 137 height 19
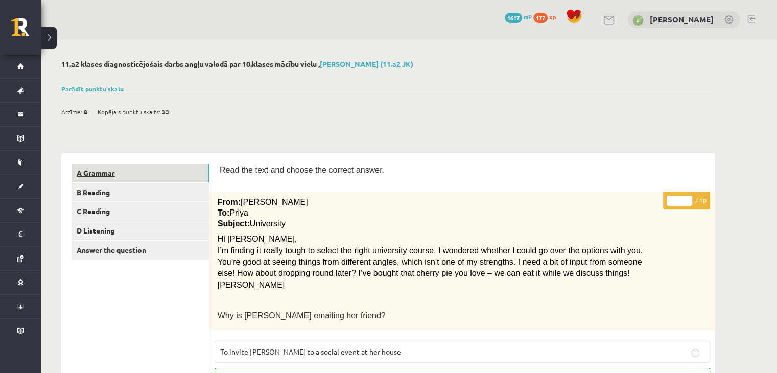
click at [194, 174] on link "A Grammar" at bounding box center [139, 172] width 137 height 19
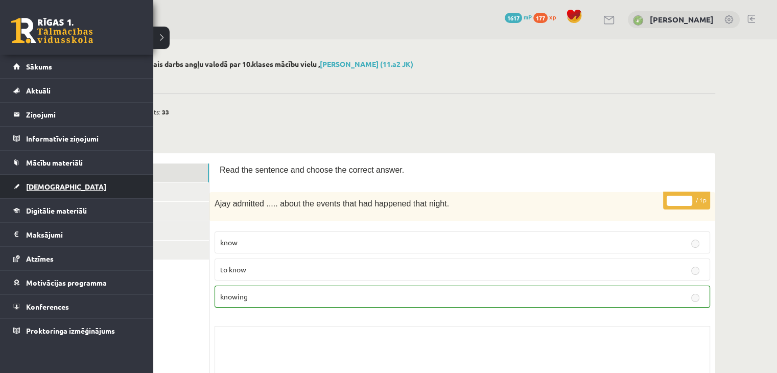
click at [107, 189] on link "[DEMOGRAPHIC_DATA]" at bounding box center [76, 186] width 127 height 23
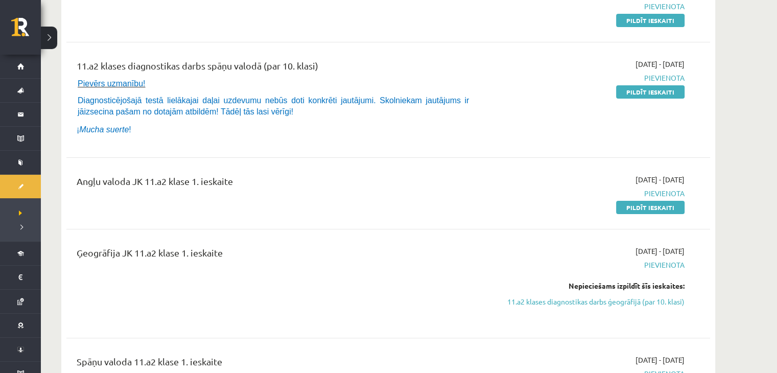
scroll to position [204, 0]
